Goal: Find specific page/section: Find specific page/section

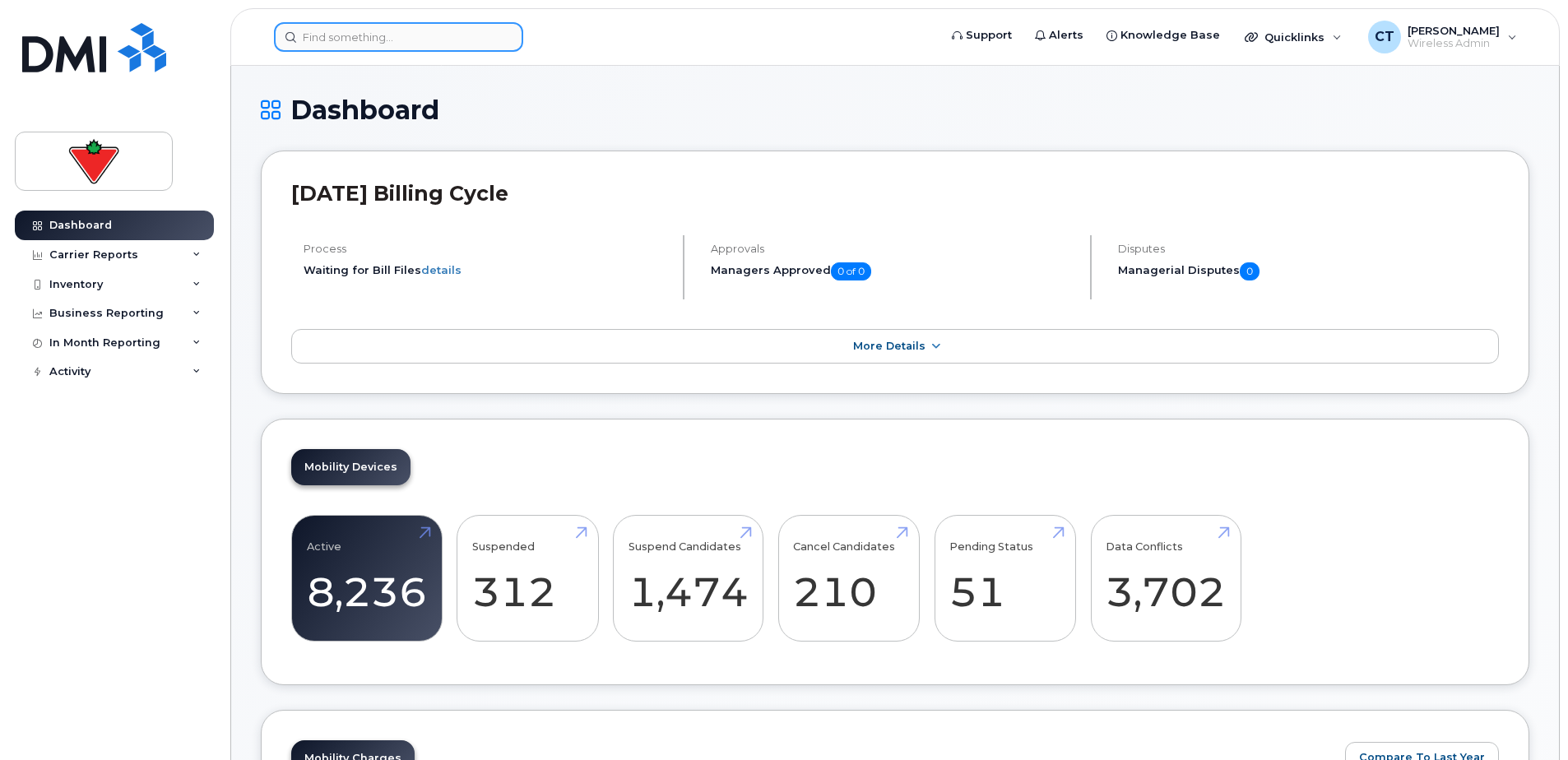
click at [359, 38] on input at bounding box center [399, 37] width 249 height 30
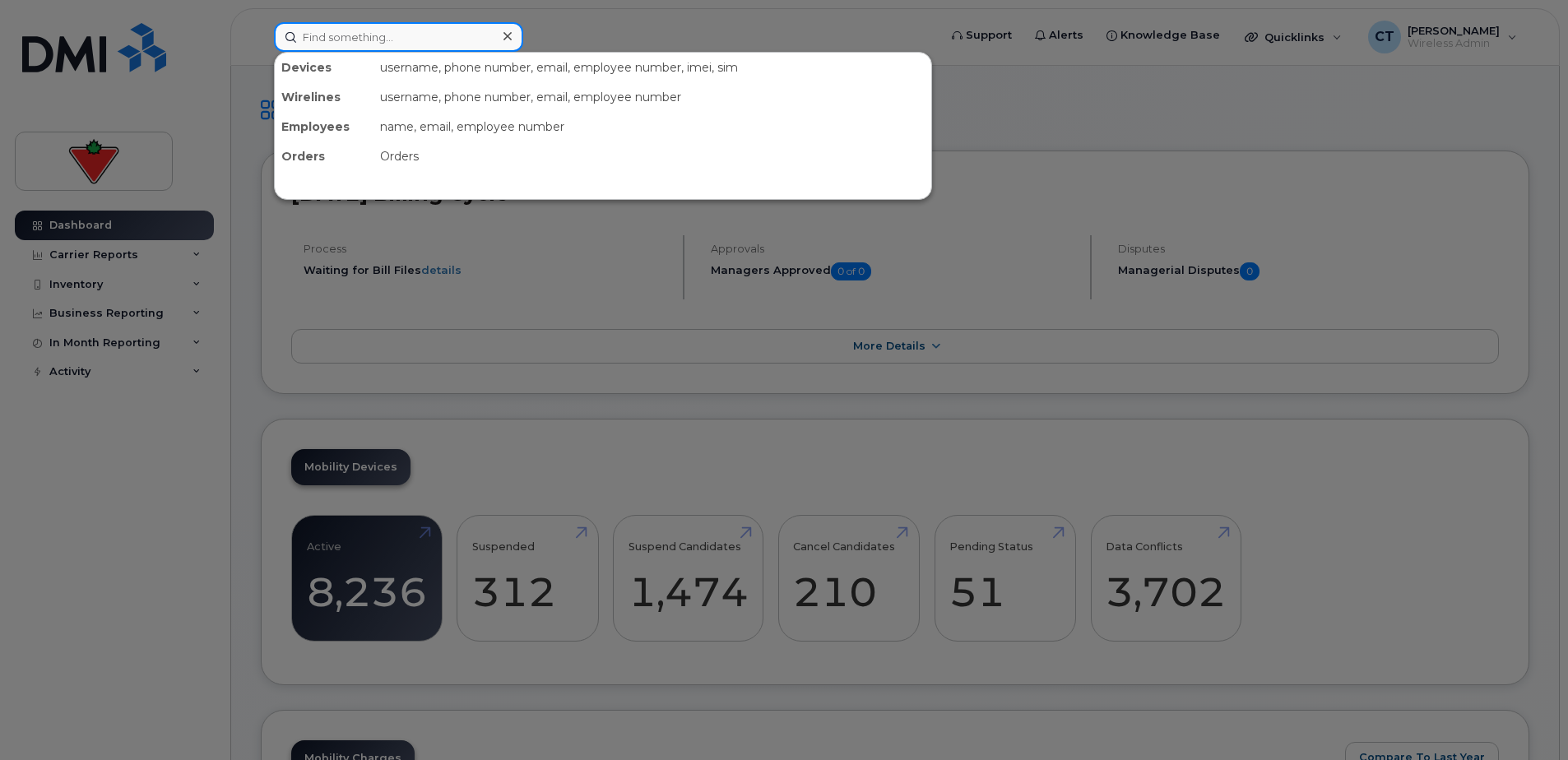
paste input "[PERSON_NAME]"
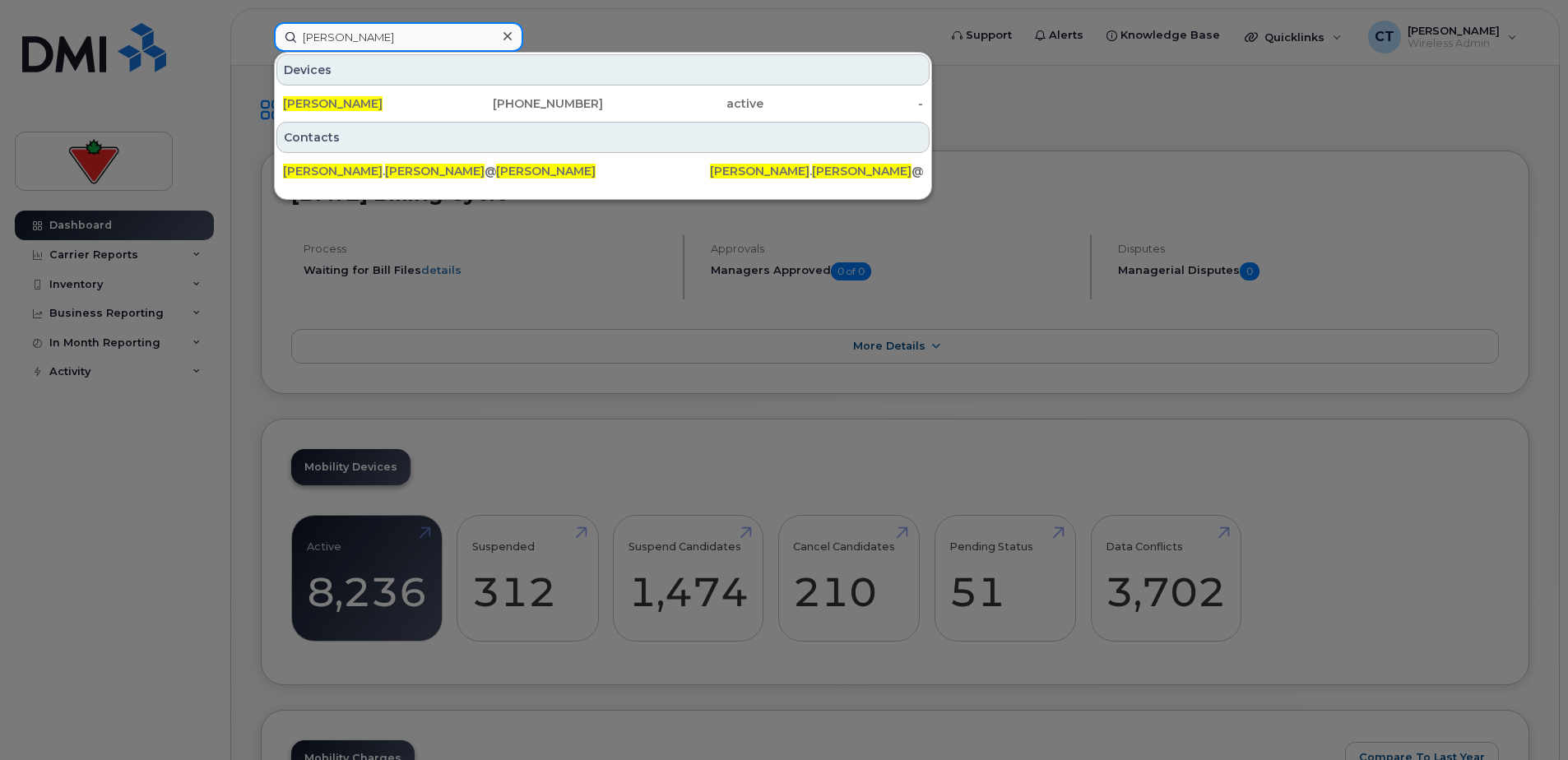
type input "[PERSON_NAME]"
click at [397, 104] on div "[PERSON_NAME]" at bounding box center [363, 104] width 161 height 16
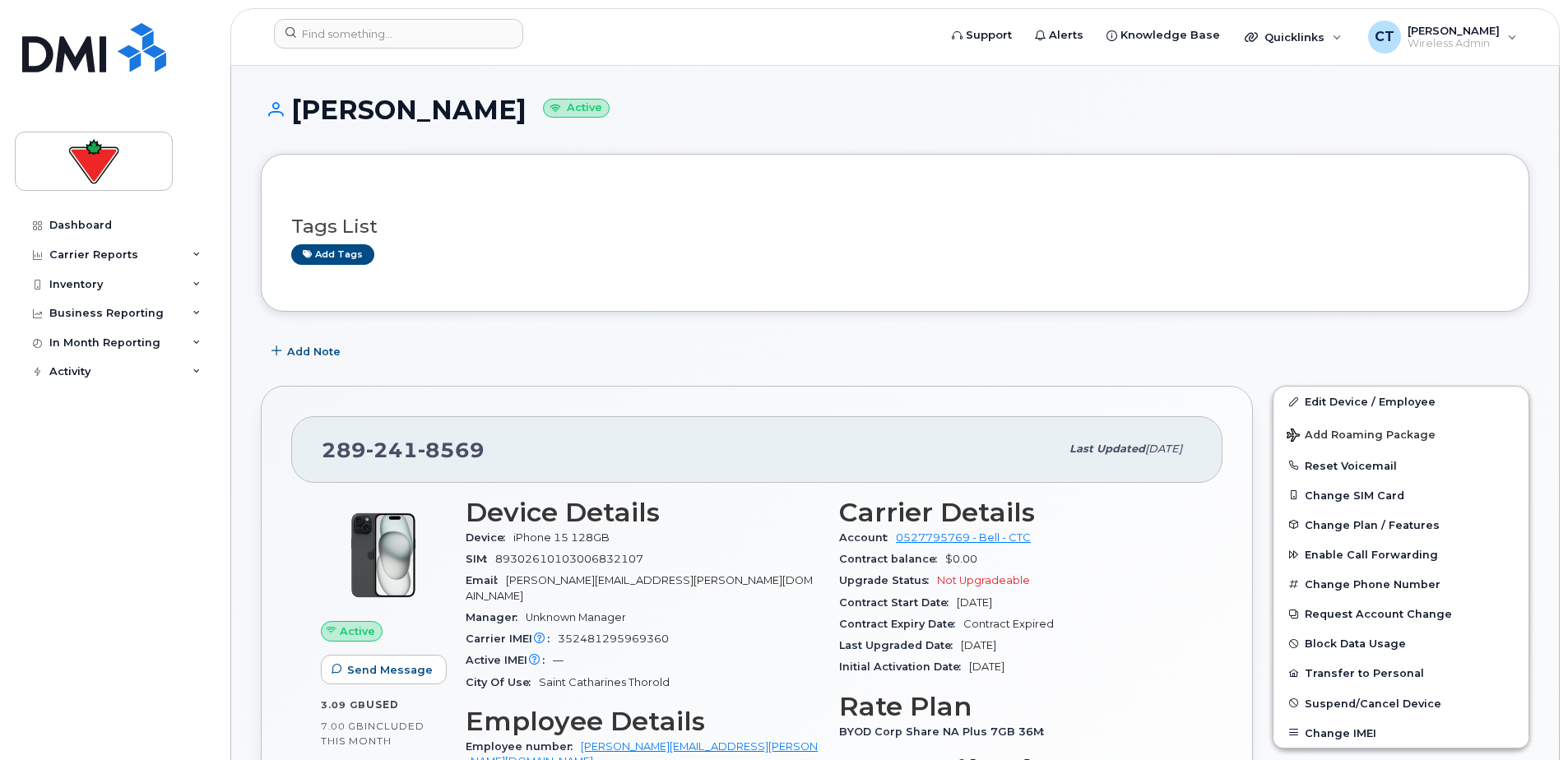
click at [251, 51] on header "Support Alerts Knowledge Base Quicklinks Suspend / Cancel Device Change SIM Car…" at bounding box center [895, 37] width 1330 height 58
click at [736, 112] on h1 "[PERSON_NAME] Active" at bounding box center [895, 110] width 1269 height 29
